Goal: Task Accomplishment & Management: Manage account settings

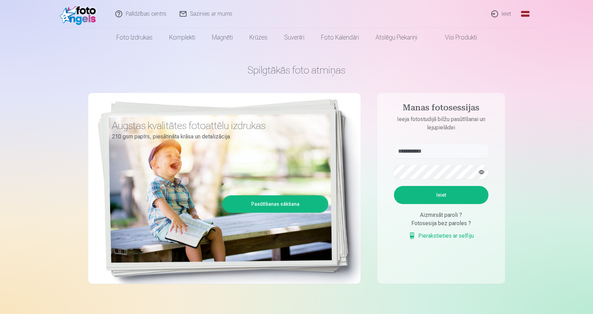
click at [425, 192] on button "Ieiet" at bounding box center [441, 195] width 94 height 18
drag, startPoint x: 402, startPoint y: 152, endPoint x: 397, endPoint y: 152, distance: 5.2
click at [397, 152] on input "**********" at bounding box center [441, 151] width 94 height 14
drag, startPoint x: 412, startPoint y: 153, endPoint x: 406, endPoint y: 154, distance: 5.3
click at [406, 154] on input "**********" at bounding box center [441, 151] width 94 height 14
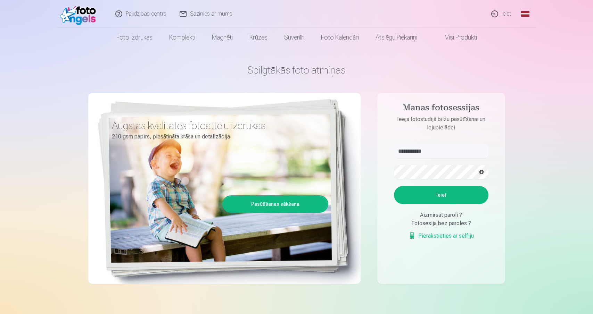
click at [480, 172] on button "button" at bounding box center [481, 172] width 13 height 13
click at [441, 195] on button "Ieiet" at bounding box center [441, 195] width 94 height 18
click at [417, 152] on input "**********" at bounding box center [441, 151] width 94 height 14
type input "**********"
click at [456, 195] on button "Ieiet" at bounding box center [441, 195] width 94 height 18
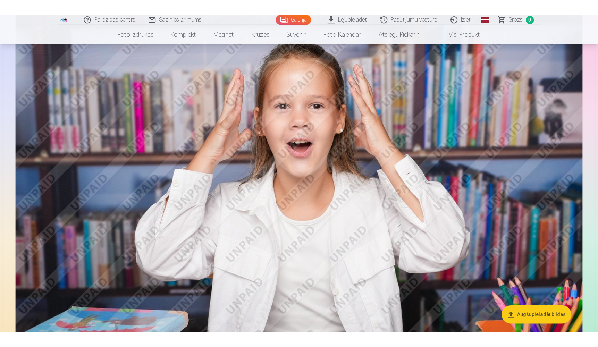
scroll to position [1564, 0]
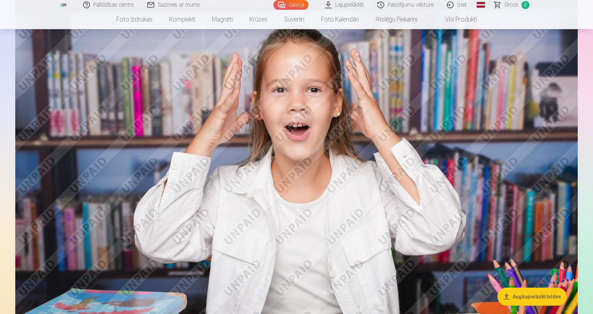
click at [361, 142] on img at bounding box center [296, 186] width 562 height 375
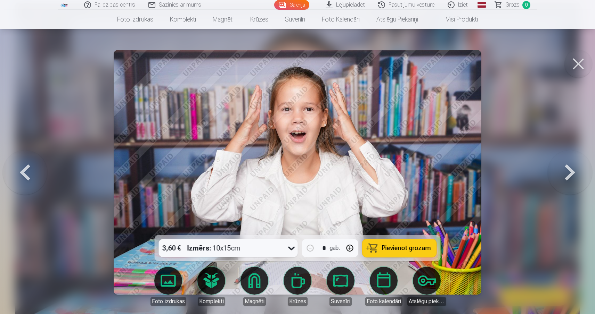
click at [580, 62] on button at bounding box center [578, 64] width 28 height 28
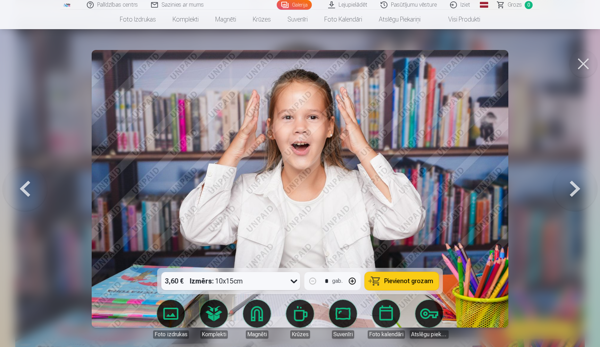
click at [583, 59] on button at bounding box center [584, 64] width 28 height 28
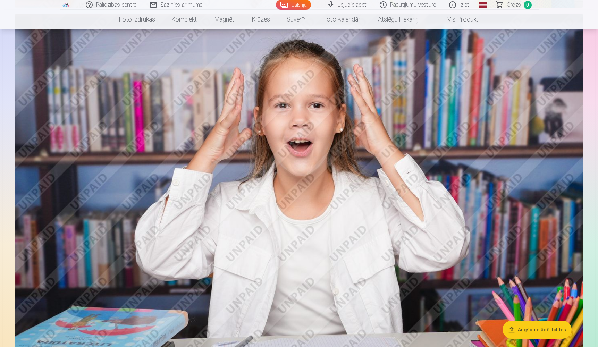
click at [560, 142] on img at bounding box center [299, 203] width 568 height 379
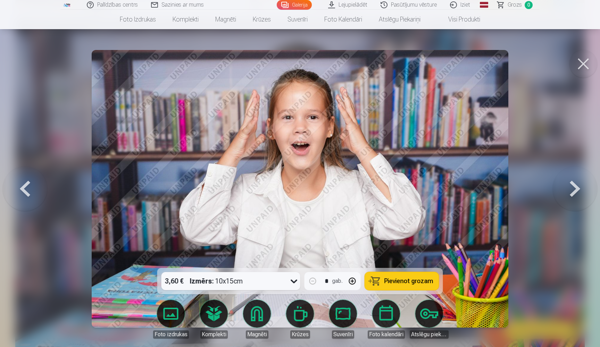
click at [580, 64] on button at bounding box center [584, 64] width 28 height 28
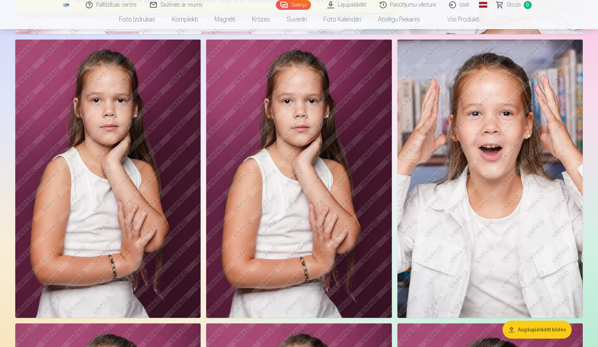
scroll to position [310, 0]
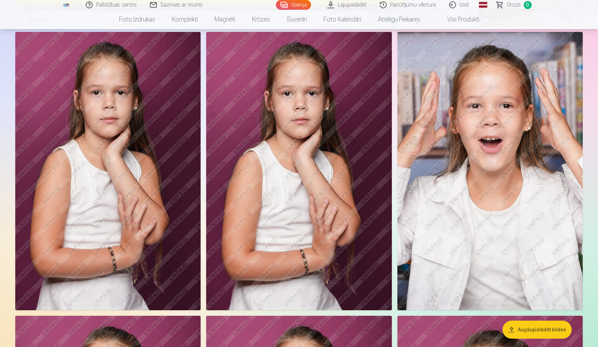
click at [113, 119] on img at bounding box center [107, 171] width 185 height 279
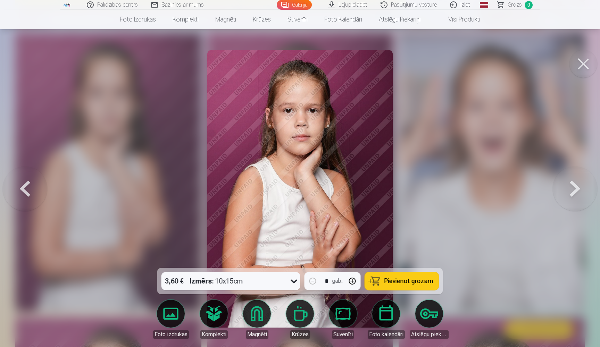
click at [573, 195] on button at bounding box center [575, 189] width 44 height 144
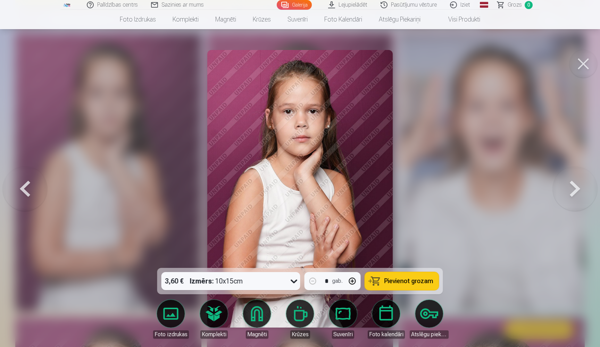
click at [573, 195] on button at bounding box center [575, 189] width 44 height 144
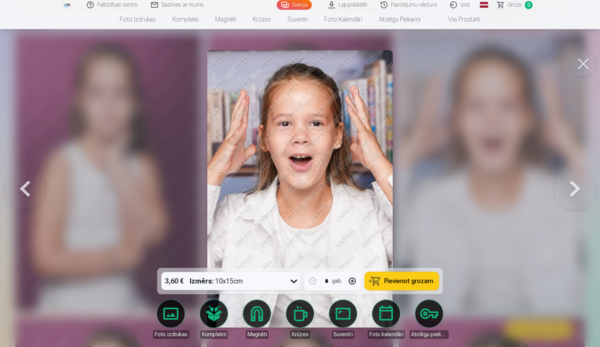
click at [576, 195] on button at bounding box center [575, 189] width 44 height 144
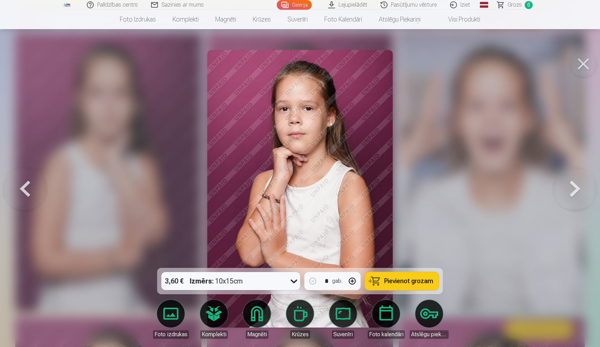
click at [578, 187] on button at bounding box center [575, 189] width 44 height 144
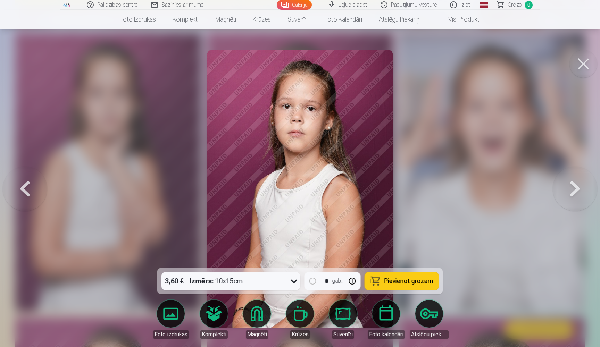
drag, startPoint x: 574, startPoint y: 191, endPoint x: 559, endPoint y: 187, distance: 15.8
click at [574, 191] on button at bounding box center [575, 189] width 44 height 144
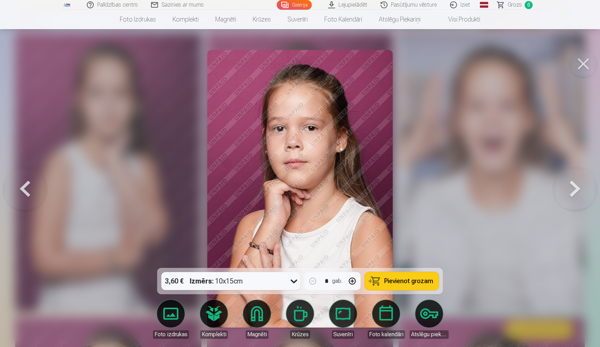
click at [577, 189] on button at bounding box center [575, 189] width 44 height 144
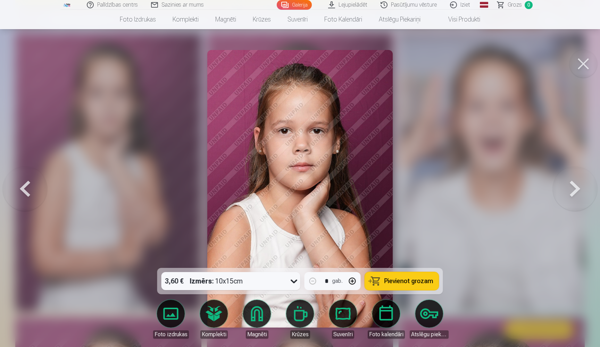
click at [568, 193] on button at bounding box center [575, 189] width 44 height 144
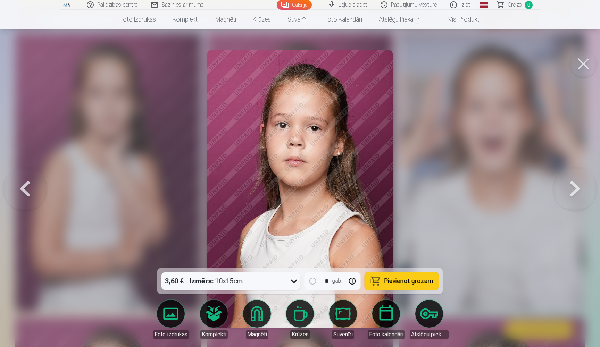
click at [577, 190] on button at bounding box center [575, 189] width 44 height 144
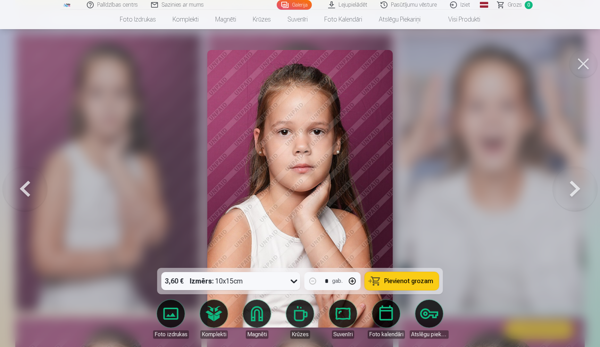
click at [577, 191] on button at bounding box center [575, 189] width 44 height 144
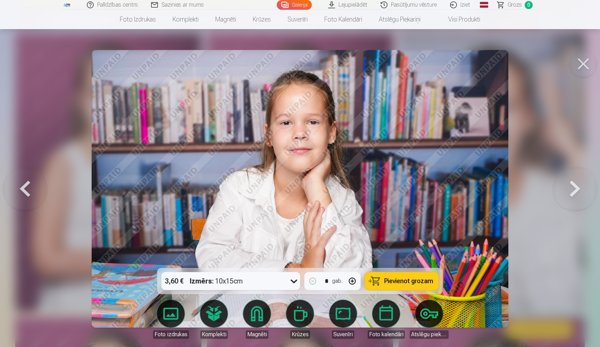
click at [571, 192] on button at bounding box center [575, 189] width 44 height 144
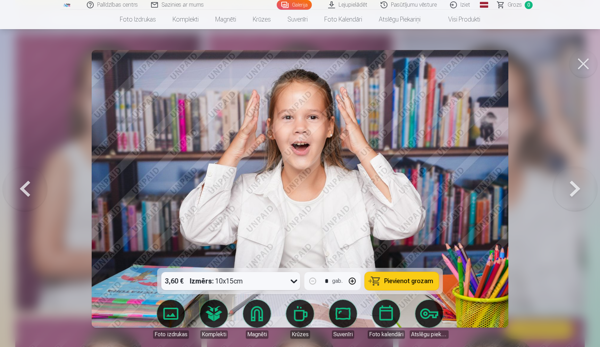
click at [575, 193] on button at bounding box center [575, 189] width 44 height 144
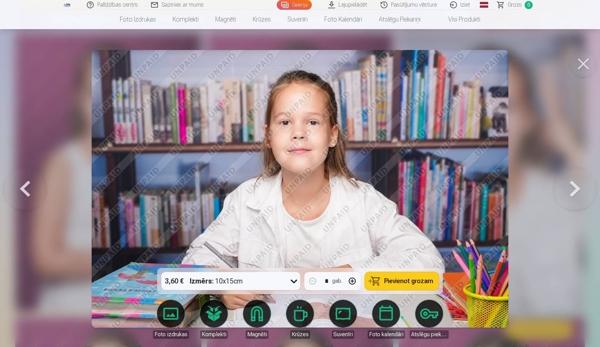
drag, startPoint x: 576, startPoint y: 191, endPoint x: 509, endPoint y: 179, distance: 68.3
click at [576, 191] on button at bounding box center [575, 189] width 44 height 144
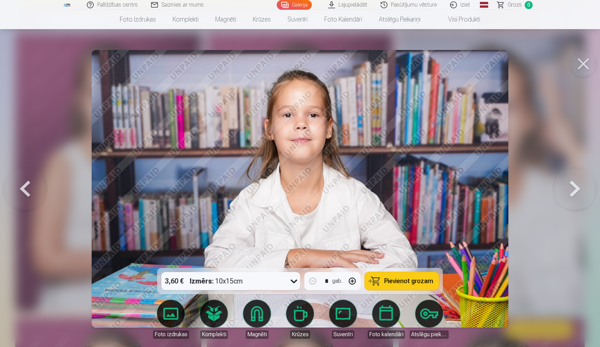
click at [572, 189] on button at bounding box center [575, 189] width 44 height 144
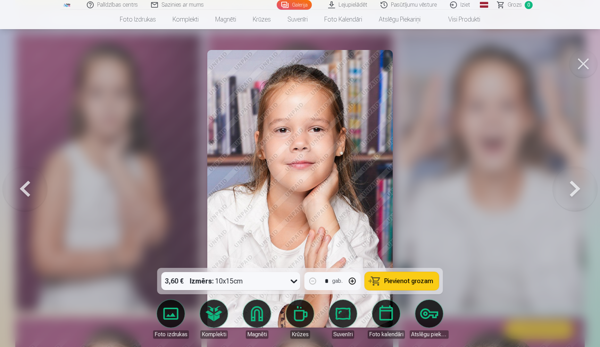
click at [575, 190] on button at bounding box center [575, 189] width 44 height 144
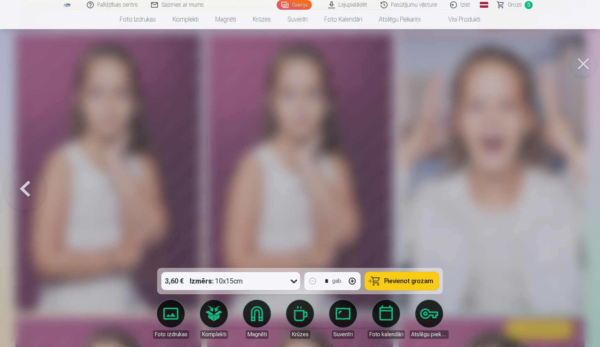
click at [590, 229] on div at bounding box center [300, 173] width 600 height 347
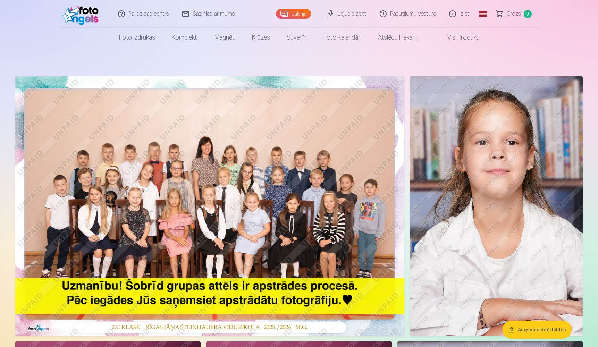
click at [455, 13] on link "Iziet" at bounding box center [459, 14] width 33 height 28
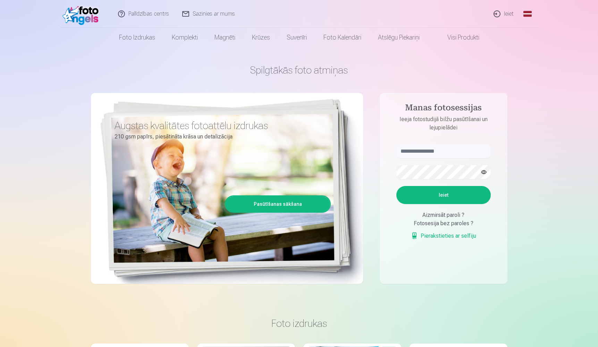
click at [412, 152] on input "text" at bounding box center [444, 151] width 94 height 14
type input "**********"
click at [482, 173] on button "button" at bounding box center [484, 172] width 13 height 13
click at [442, 197] on button "Ieiet" at bounding box center [444, 195] width 94 height 18
